Goal: Task Accomplishment & Management: Use online tool/utility

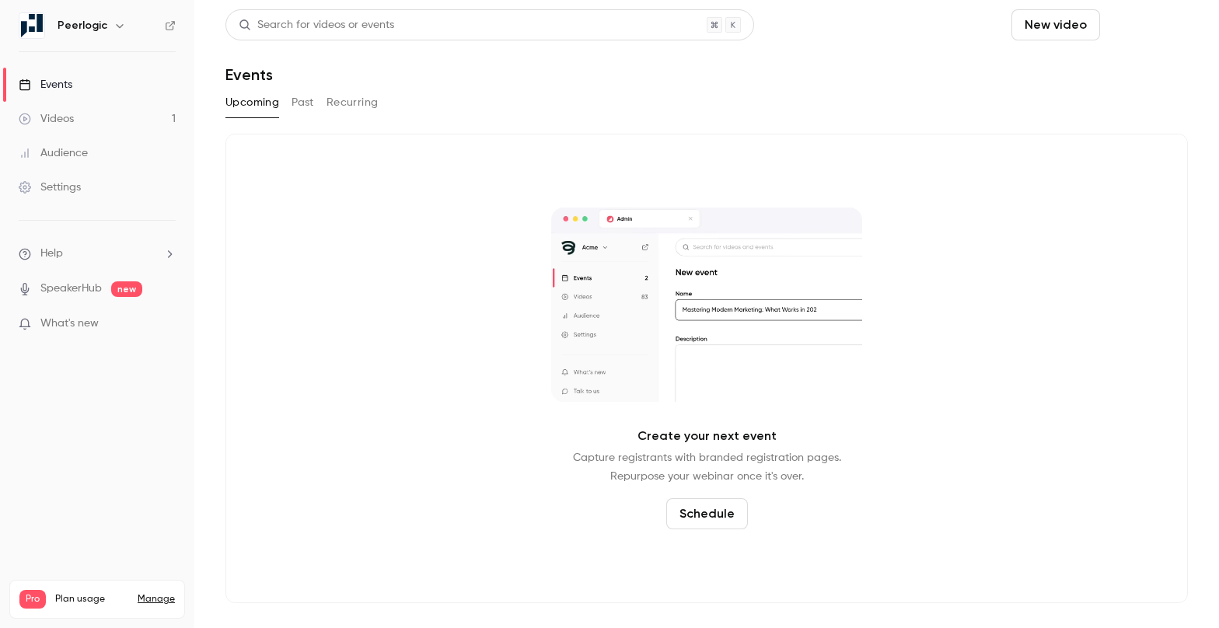
click at [1181, 24] on button "Schedule" at bounding box center [1148, 24] width 82 height 31
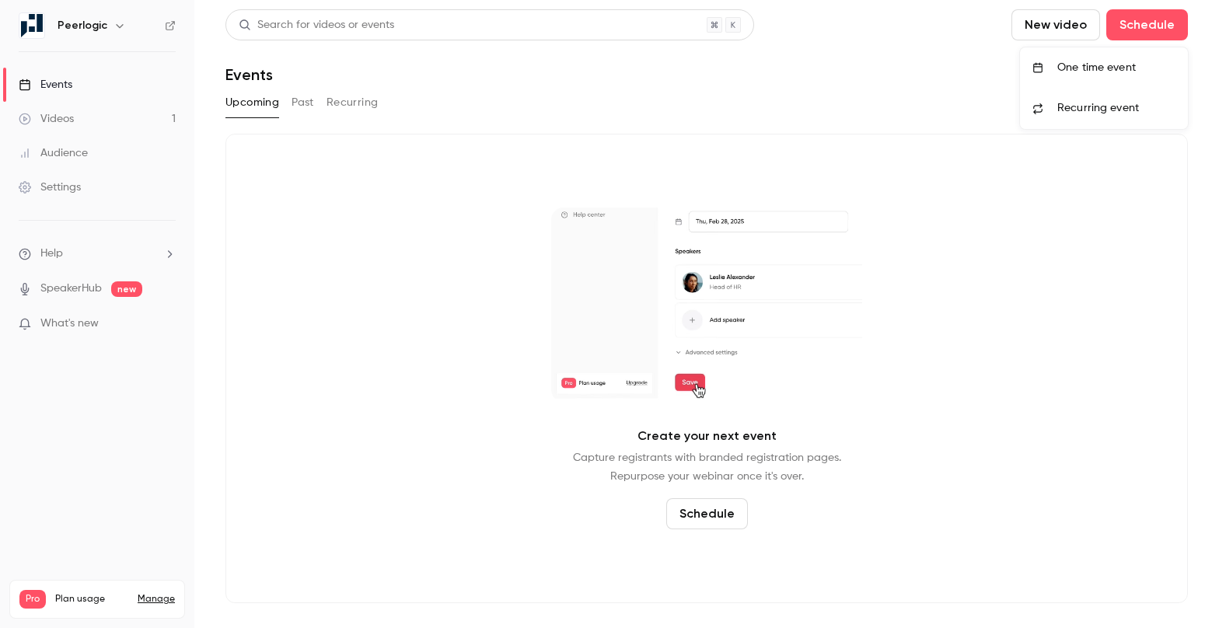
click at [1099, 113] on span "Recurring event" at bounding box center [1099, 108] width 82 height 16
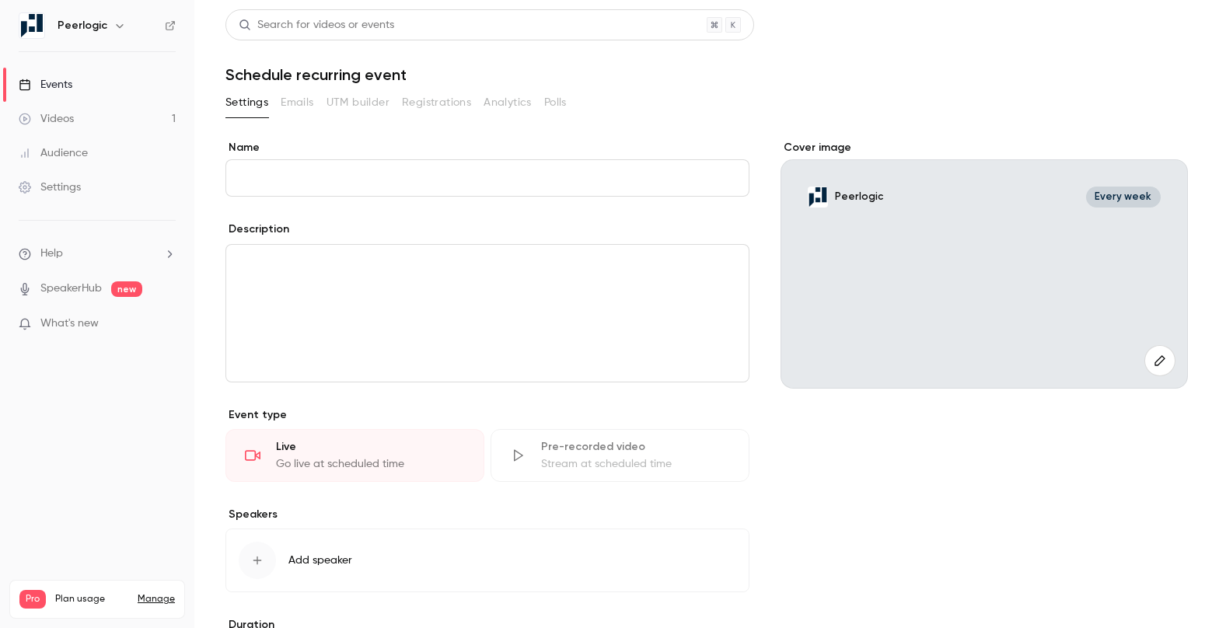
click at [610, 467] on div "Stream at scheduled time" at bounding box center [635, 465] width 189 height 16
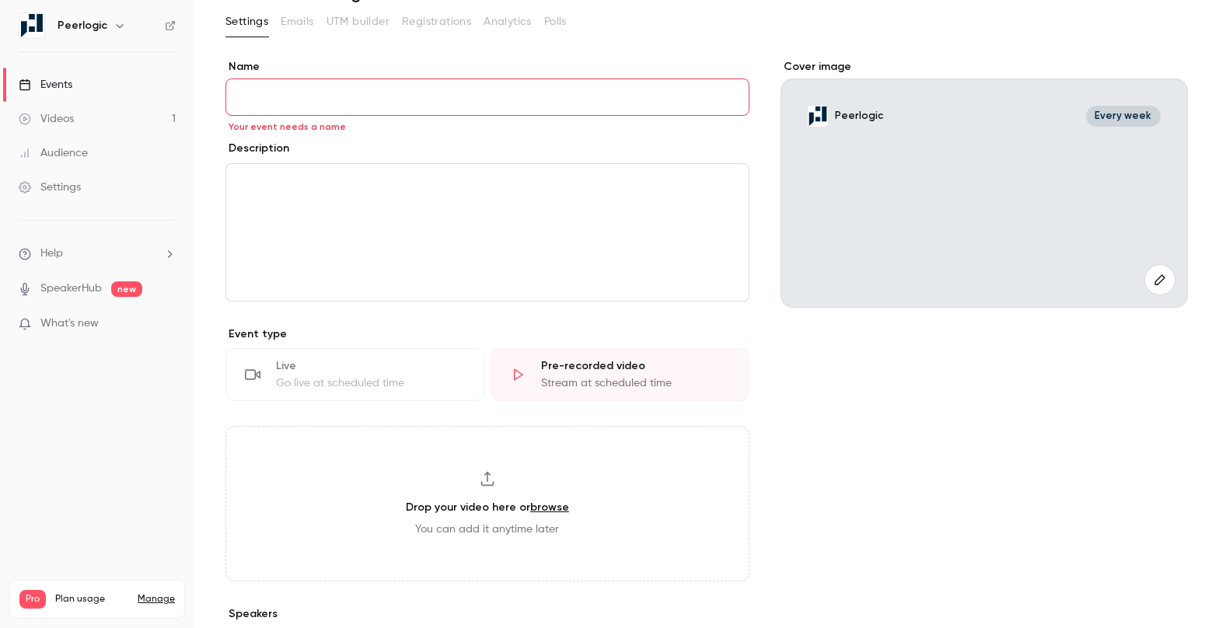
scroll to position [107, 0]
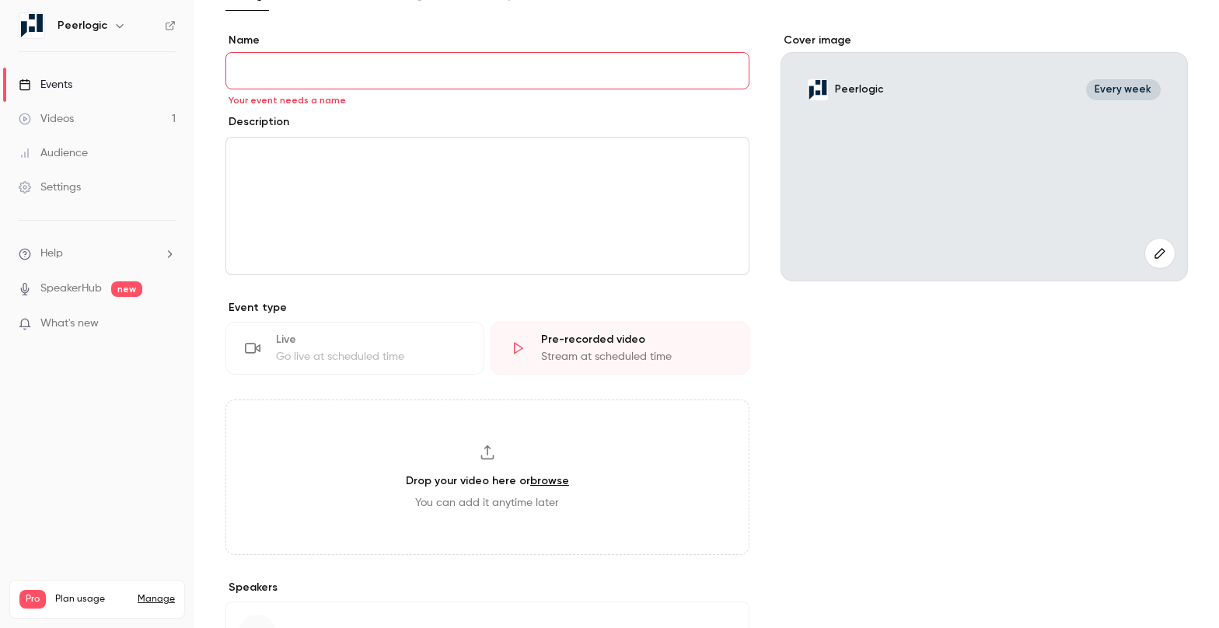
click at [555, 474] on link "browse" at bounding box center [549, 480] width 39 height 13
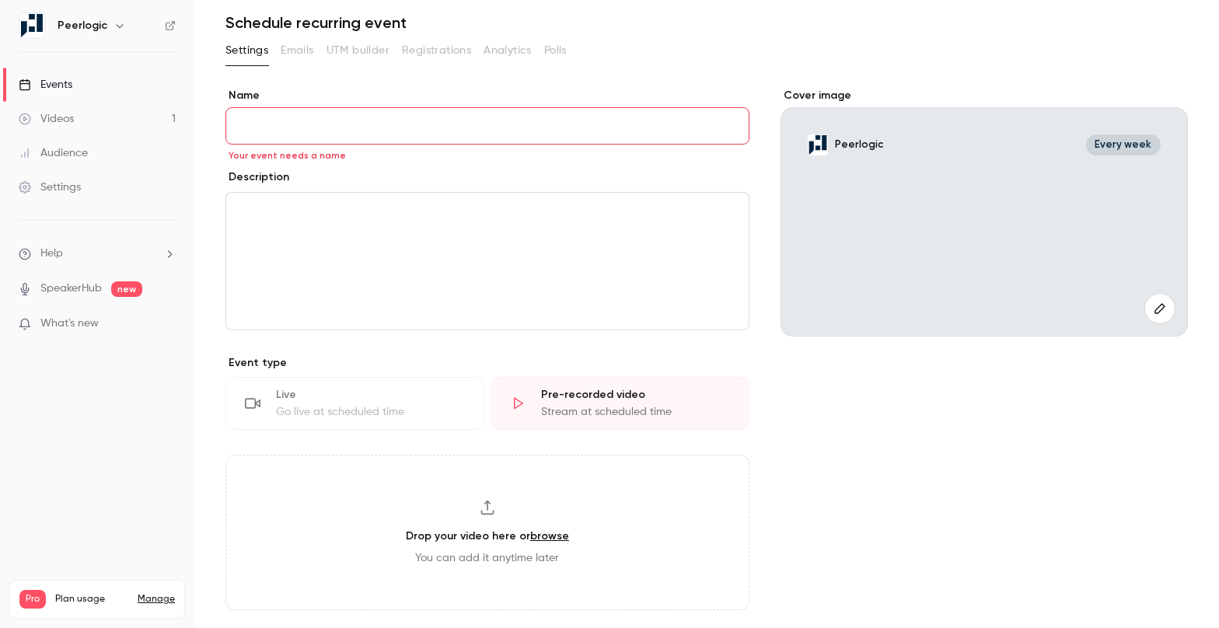
scroll to position [0, 0]
